Goal: Task Accomplishment & Management: Manage account settings

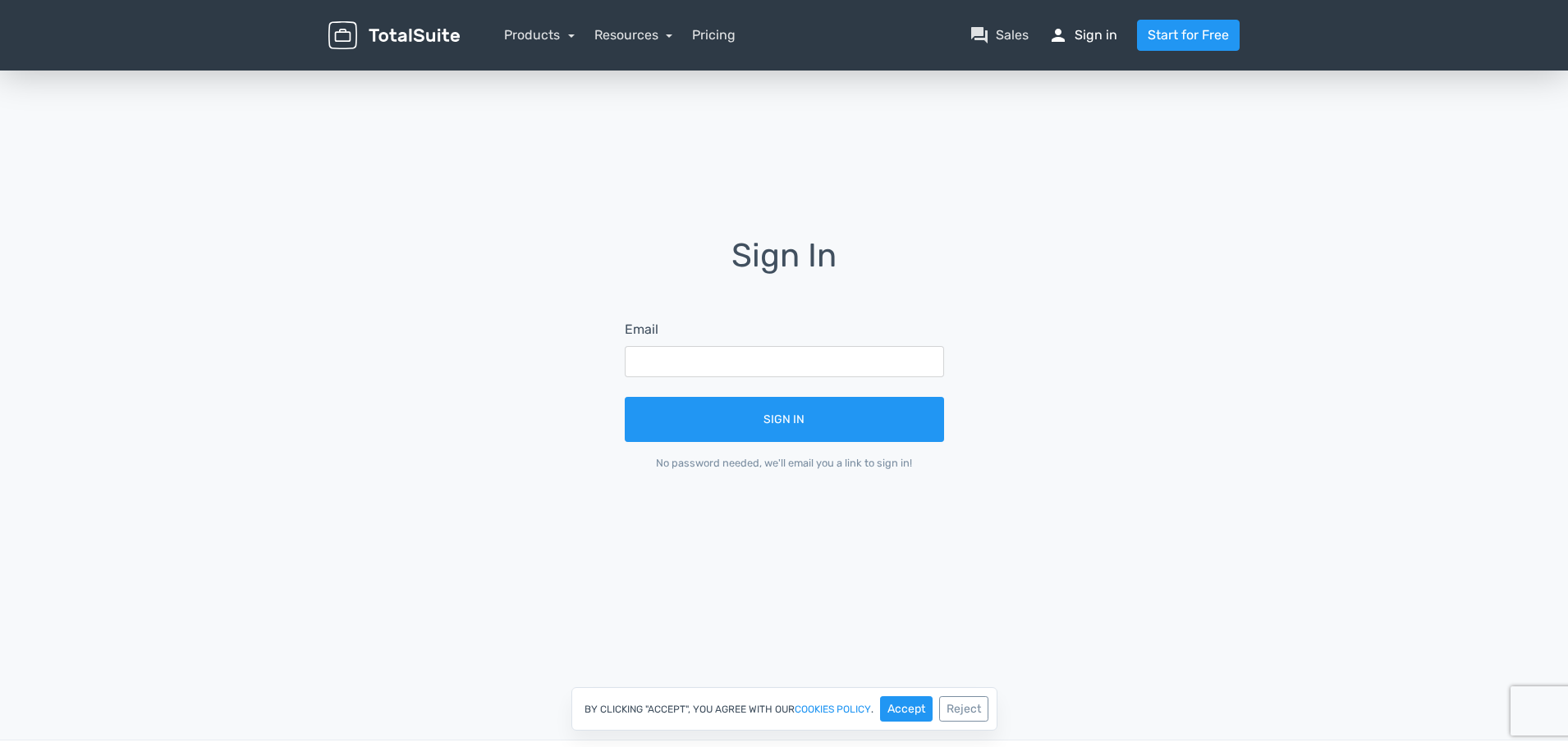
click at [1101, 26] on link "person Sign in" at bounding box center [1082, 35] width 69 height 20
click at [714, 359] on input "text" at bounding box center [784, 362] width 319 height 31
click at [1100, 39] on link "person Sign in" at bounding box center [1082, 35] width 69 height 20
click at [1078, 33] on link "person Sign in" at bounding box center [1082, 35] width 69 height 20
click at [691, 350] on input "text" at bounding box center [784, 362] width 319 height 31
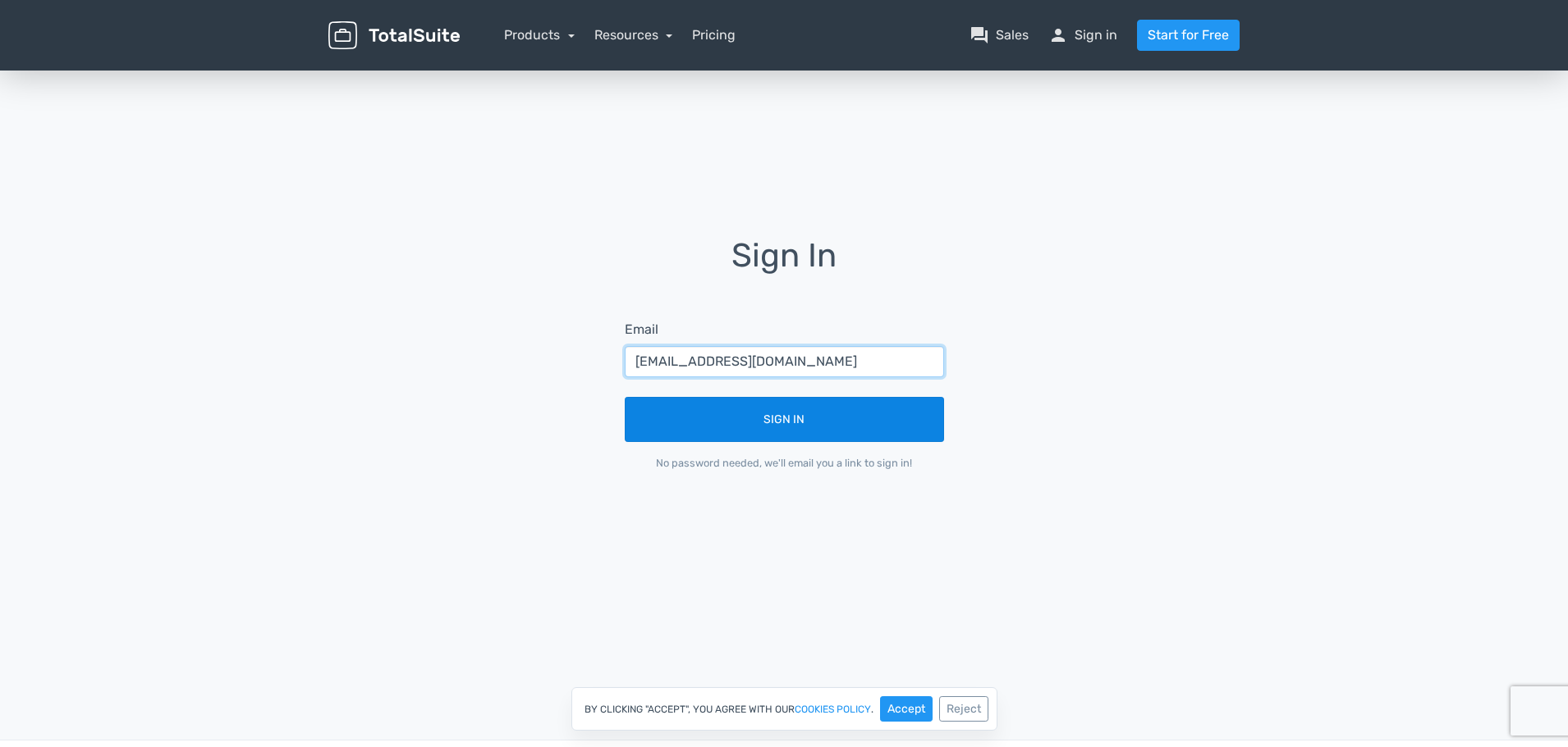
type input "[EMAIL_ADDRESS][DOMAIN_NAME]"
click at [742, 433] on button "Sign In" at bounding box center [784, 420] width 319 height 45
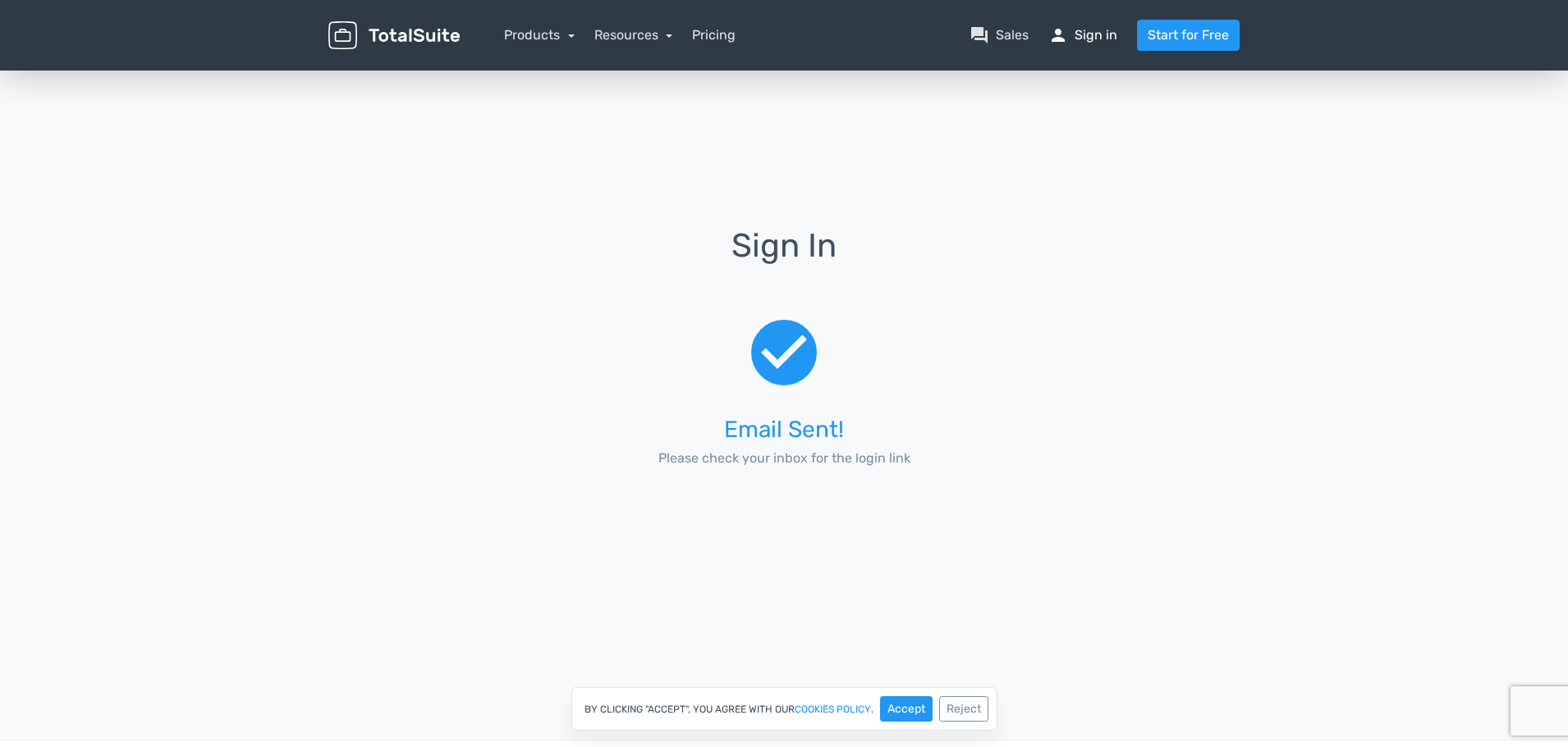
click at [1072, 29] on link "person Sign in" at bounding box center [1082, 35] width 69 height 20
